Goal: Transaction & Acquisition: Purchase product/service

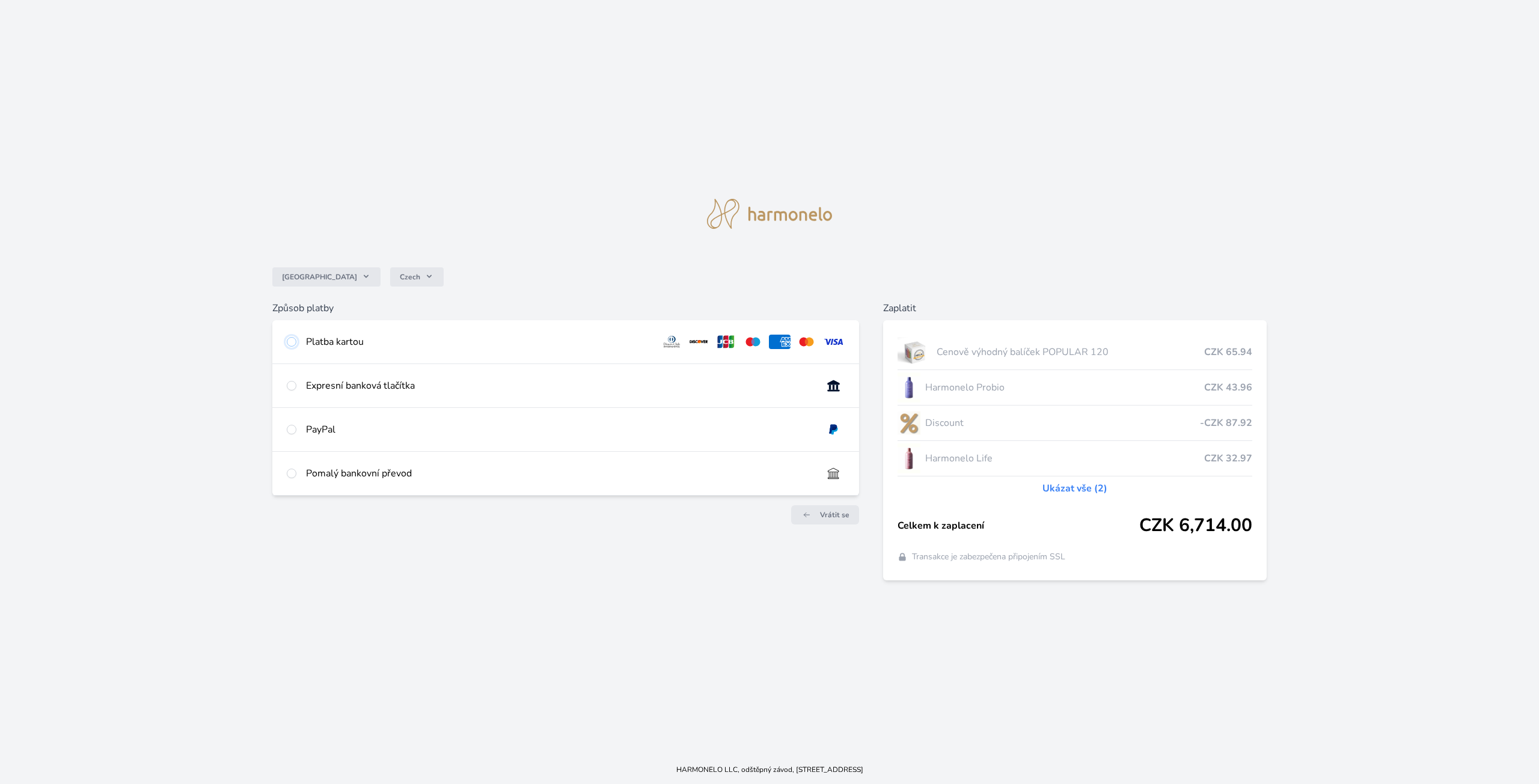
click at [292, 342] on input "radio" at bounding box center [292, 342] width 10 height 10
radio input "true"
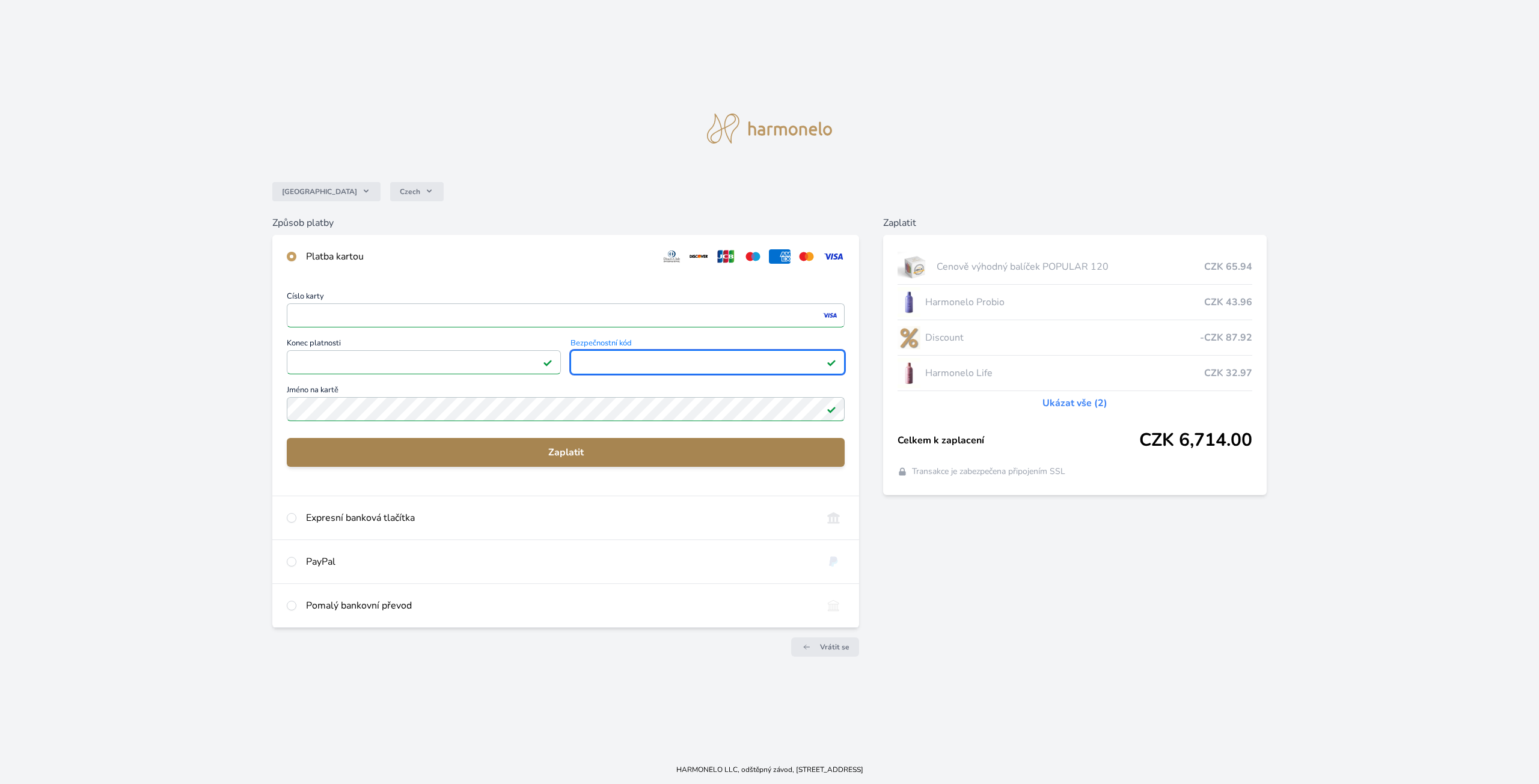
click at [544, 448] on span "Zaplatit" at bounding box center [565, 452] width 539 height 15
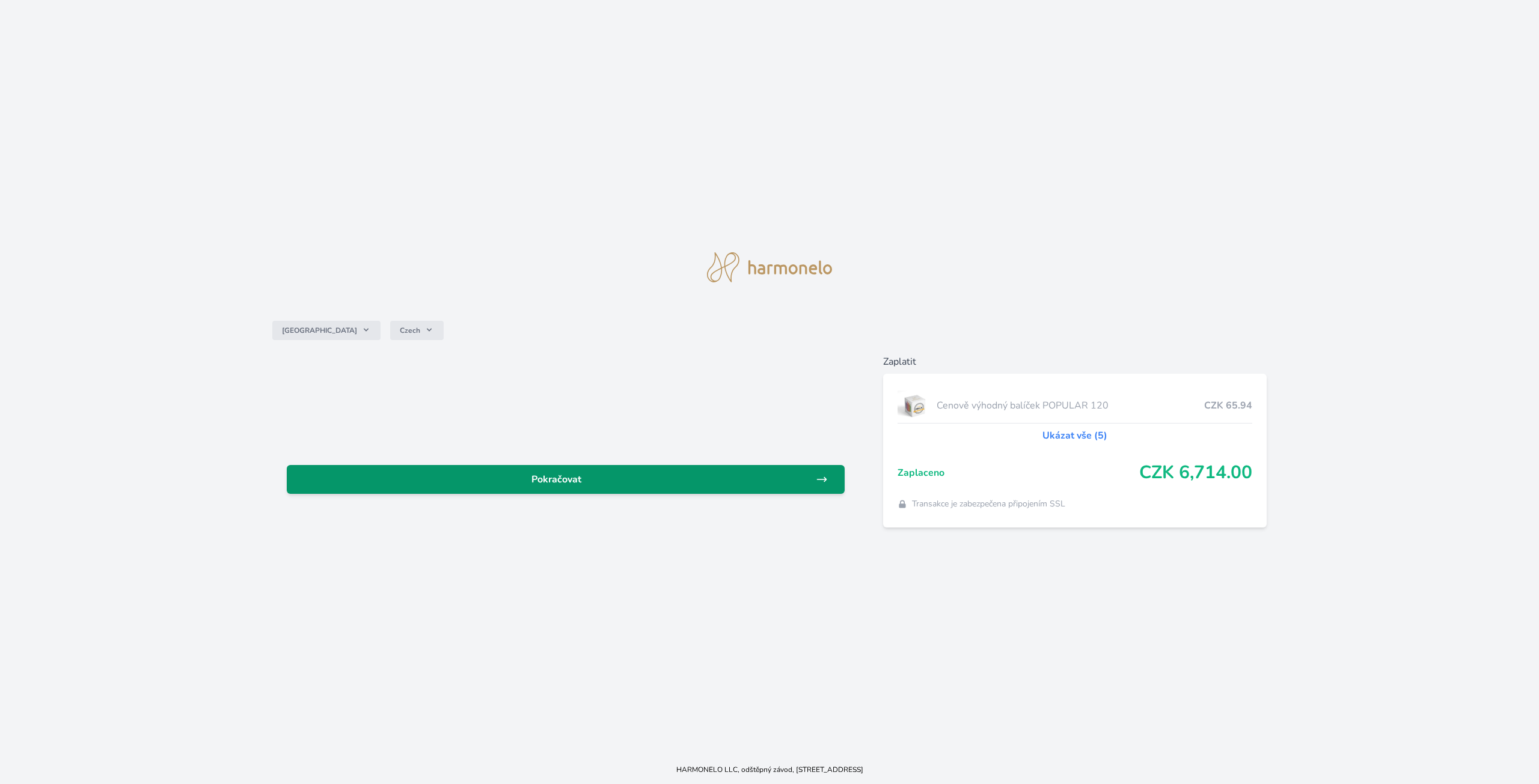
click at [660, 483] on span "Pokračovat" at bounding box center [555, 479] width 519 height 15
